Goal: Task Accomplishment & Management: Use online tool/utility

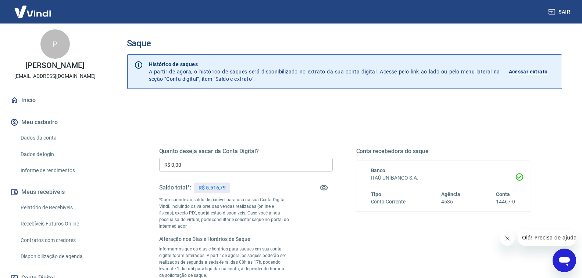
click at [187, 167] on input "R$ 0,00" at bounding box center [245, 165] width 173 height 14
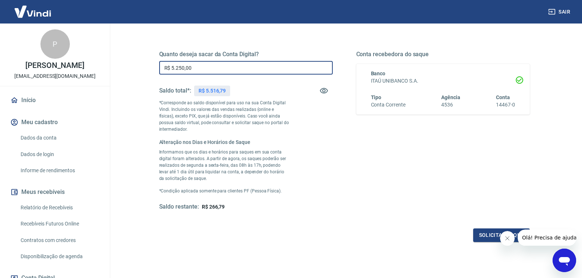
scroll to position [110, 0]
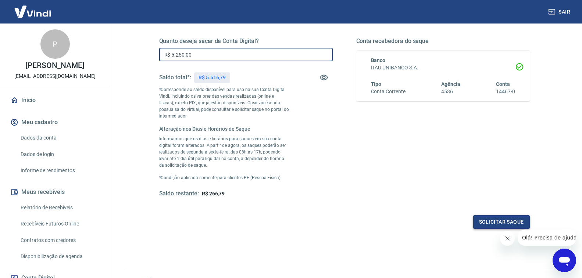
type input "R$ 5.250,00"
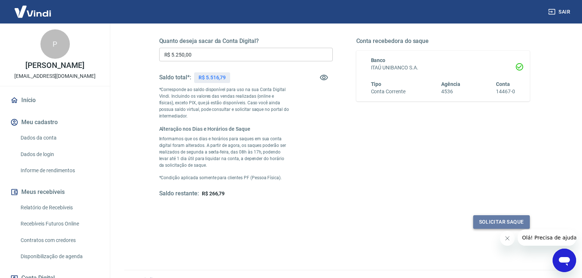
click at [503, 217] on button "Solicitar saque" at bounding box center [501, 222] width 57 height 14
click at [499, 223] on button "Solicitar saque" at bounding box center [501, 222] width 57 height 14
click at [506, 240] on icon "Fechar mensagem da empresa" at bounding box center [507, 238] width 6 height 6
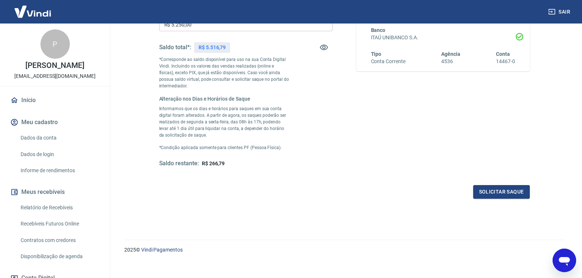
scroll to position [147, 0]
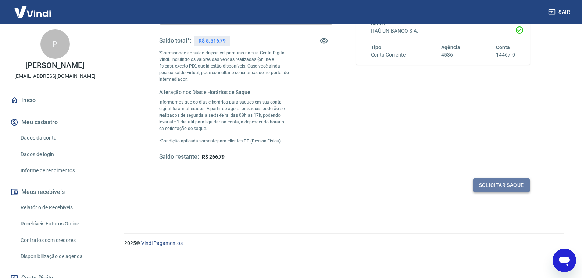
click at [508, 186] on button "Solicitar saque" at bounding box center [501, 186] width 57 height 14
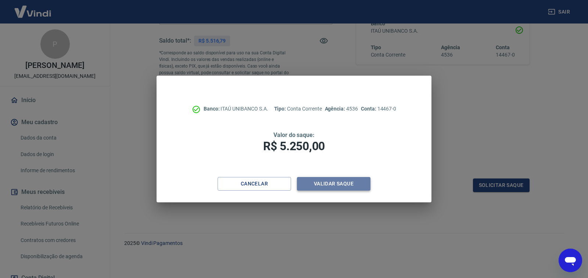
click at [331, 179] on button "Validar saque" at bounding box center [333, 184] width 73 height 14
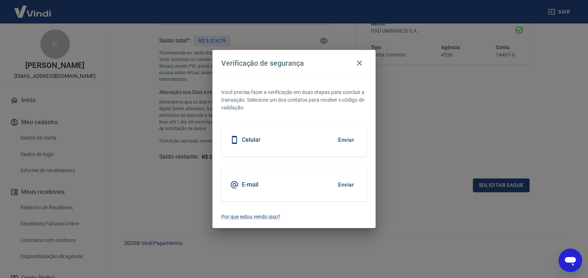
click at [330, 143] on div "Celular Enviar" at bounding box center [293, 139] width 145 height 33
click at [255, 140] on h5 "Celular" at bounding box center [251, 139] width 19 height 7
click at [339, 140] on button "Enviar" at bounding box center [346, 139] width 24 height 15
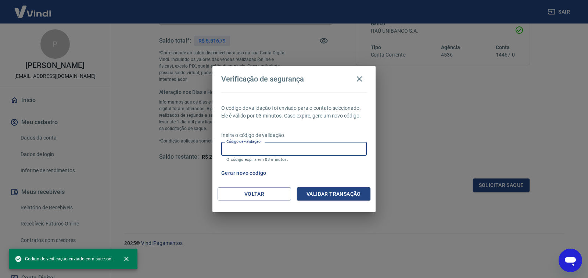
click at [249, 146] on div "Código de validação Código de validação O código expira em 03 minutos." at bounding box center [293, 152] width 145 height 20
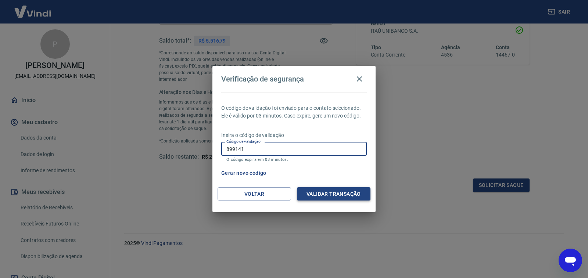
type input "899141"
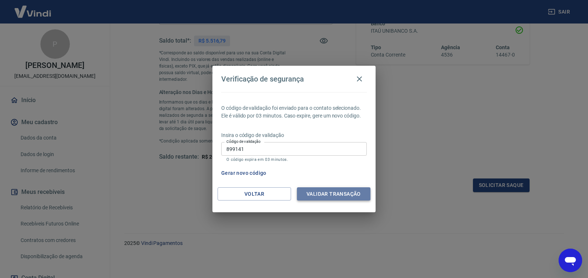
click at [337, 194] on button "Validar transação" at bounding box center [333, 194] width 73 height 14
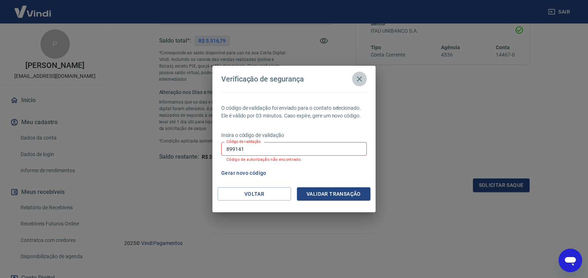
click at [358, 77] on icon "button" at bounding box center [359, 79] width 9 height 9
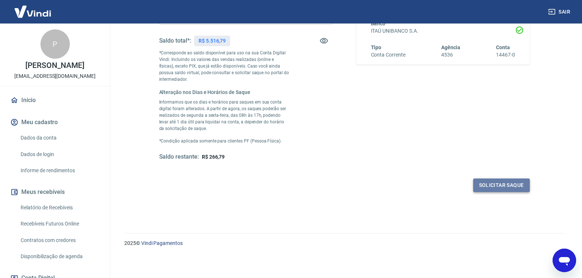
click at [490, 183] on button "Solicitar saque" at bounding box center [501, 186] width 57 height 14
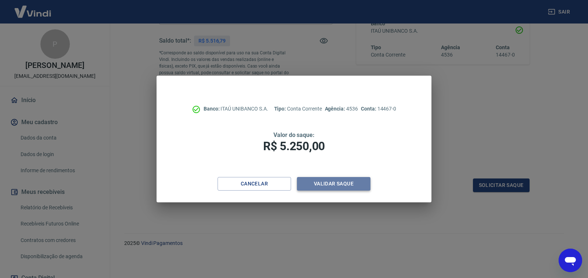
click at [323, 180] on button "Validar saque" at bounding box center [333, 184] width 73 height 14
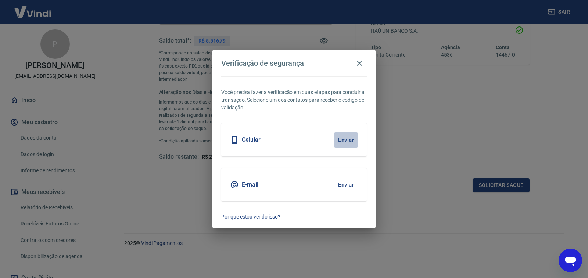
click at [343, 141] on button "Enviar" at bounding box center [346, 139] width 24 height 15
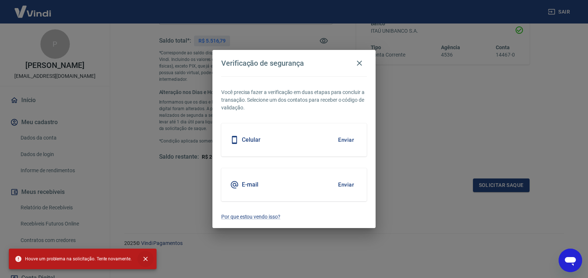
click at [144, 259] on icon "close" at bounding box center [145, 258] width 7 height 7
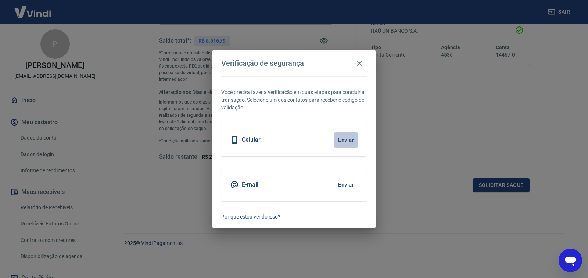
click at [347, 140] on button "Enviar" at bounding box center [346, 139] width 24 height 15
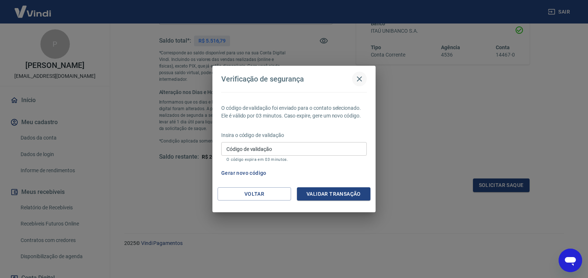
click at [359, 79] on icon "button" at bounding box center [359, 78] width 5 height 5
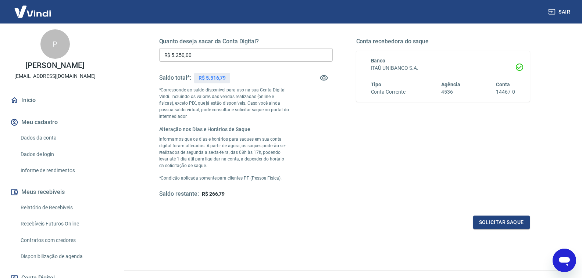
scroll to position [110, 0]
click at [493, 220] on button "Solicitar saque" at bounding box center [501, 222] width 57 height 14
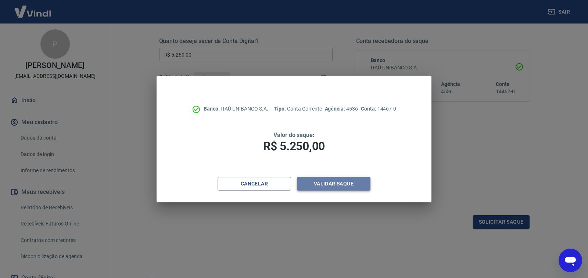
click at [324, 185] on button "Validar saque" at bounding box center [333, 184] width 73 height 14
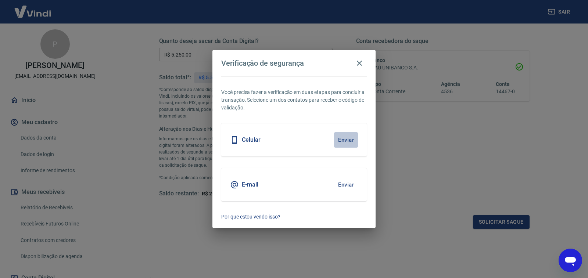
click at [346, 137] on button "Enviar" at bounding box center [346, 139] width 24 height 15
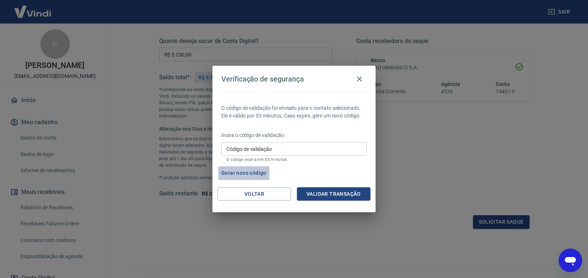
click at [252, 173] on button "Gerar novo código" at bounding box center [243, 173] width 51 height 14
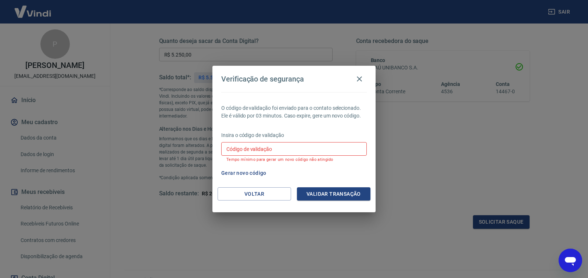
click at [341, 167] on div "Gerar novo código" at bounding box center [292, 173] width 148 height 14
click at [424, 173] on div "Verificação de segurança O código de validação foi enviado para o contato selec…" at bounding box center [294, 139] width 588 height 278
click at [358, 81] on icon "button" at bounding box center [359, 79] width 9 height 9
